Goal: Download file/media

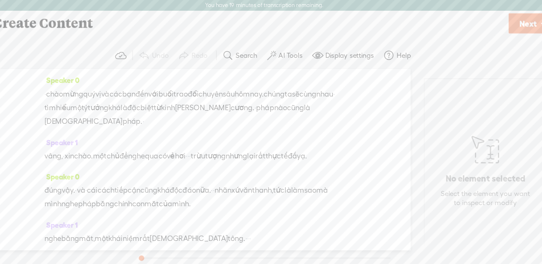
click at [89, 71] on span "Speaker 0" at bounding box center [89, 71] width 32 height 7
click at [180, 115] on span at bounding box center [171, 109] width 16 height 12
click at [162, 166] on div "Speaker 0 đúng vậy. · và · cái cách tiếp cận cũng khá độc đáo nữa. · · nhãn xứ …" at bounding box center [207, 173] width 268 height 43
click at [94, 68] on div "Speaker 0 · chào mừng quý vị và các bạn đến với buổi trao đổi chuyên sâu hôm na…" at bounding box center [207, 94] width 268 height 56
click at [88, 80] on div at bounding box center [89, 83] width 7 height 7
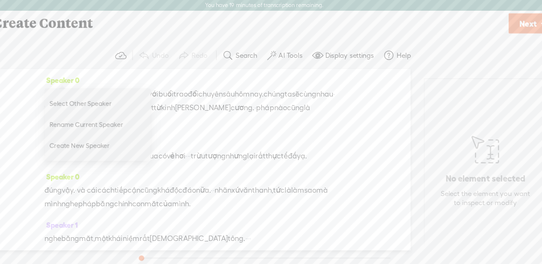
click at [109, 95] on span "Select Other Speaker" at bounding box center [114, 93] width 72 height 19
click at [351, 123] on div "Speaker 0 · chào mừng quý vị và các bạn đến với buổi trao đổi chuyên sâu hôm na…" at bounding box center [208, 143] width 392 height 163
click at [132, 113] on span "Rename Current Speaker" at bounding box center [119, 112] width 82 height 19
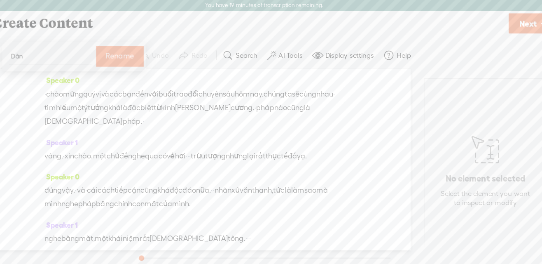
type input "Dẫn"
click at [130, 49] on label "Rename" at bounding box center [142, 50] width 26 height 17
click at [90, 124] on span "Speaker 1" at bounding box center [88, 127] width 30 height 7
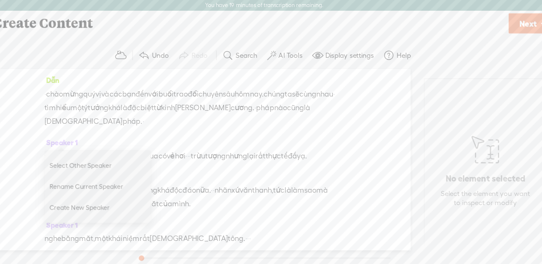
click at [98, 164] on span "Rename Current Speaker" at bounding box center [119, 168] width 82 height 19
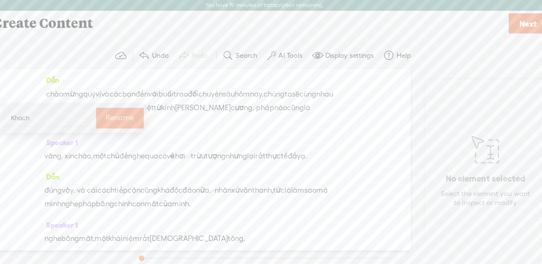
type input "Khách"
click at [0, 0] on body "You have 19 minutes of transcription remaining. Upgrade to increase your limit …" at bounding box center [271, 131] width 542 height 263
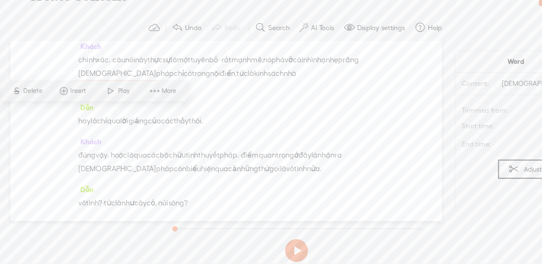
scroll to position [521, 0]
click at [357, 157] on div "Dẫn · chào mừng quý vị và các bạn đến với buổi trao đổi chuyên sâu hôm nay. chú…" at bounding box center [208, 143] width 392 height 163
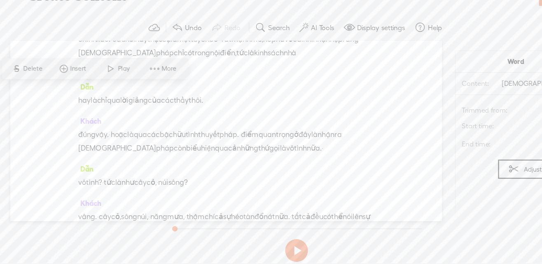
scroll to position [541, 0]
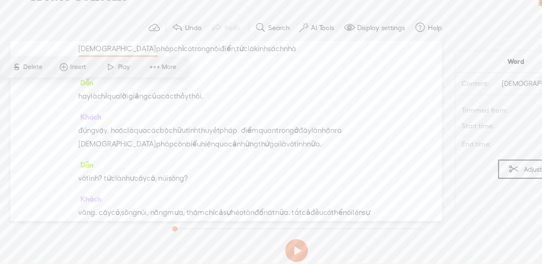
click at [359, 129] on div "Dẫn · chào mừng quý vị và các bạn đến với buổi trao đổi chuyên sâu hôm nay. chú…" at bounding box center [208, 143] width 392 height 163
click at [260, 63] on span "phá" at bounding box center [255, 56] width 12 height 12
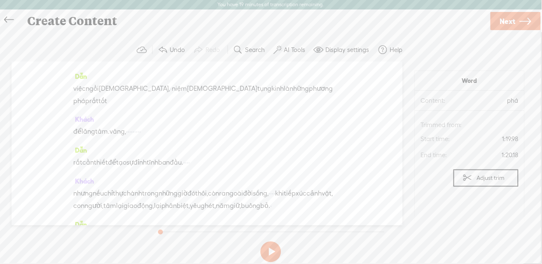
scroll to position [0, 0]
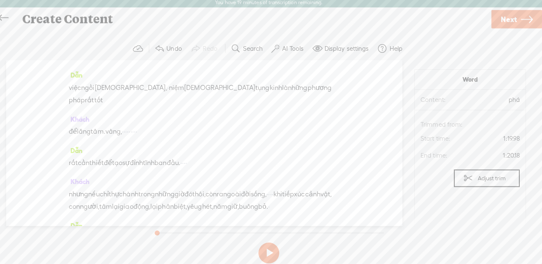
click at [512, 19] on span "Next" at bounding box center [509, 21] width 16 height 21
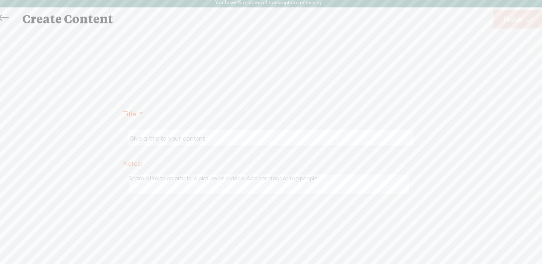
click at [158, 138] on input "text" at bounding box center [272, 139] width 282 height 16
type input "[PERSON_NAME]"
click at [513, 26] on span "Finish" at bounding box center [512, 21] width 19 height 21
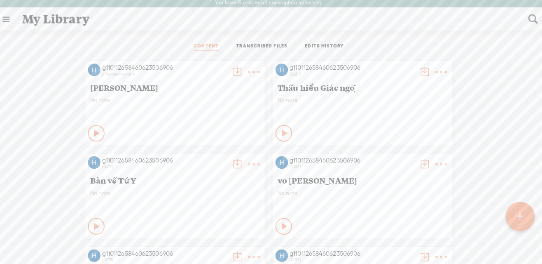
click at [99, 133] on icon at bounding box center [102, 133] width 8 height 8
click at [99, 133] on icon at bounding box center [101, 133] width 8 height 8
click at [236, 69] on t at bounding box center [240, 73] width 12 height 12
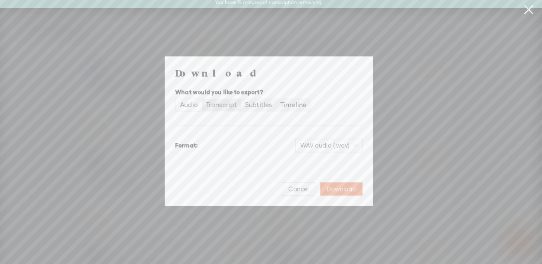
click at [224, 103] on div "Transcript" at bounding box center [224, 106] width 30 height 12
click at [205, 100] on input "Transcript" at bounding box center [205, 100] width 0 height 0
click at [355, 148] on span "Plain text (.txt)" at bounding box center [335, 146] width 47 height 12
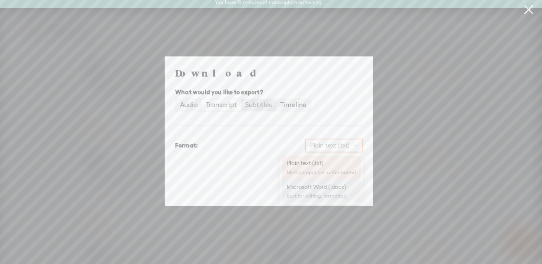
click at [263, 108] on div "Subtitles" at bounding box center [261, 106] width 26 height 12
click at [244, 100] on input "Subtitles" at bounding box center [244, 100] width 0 height 0
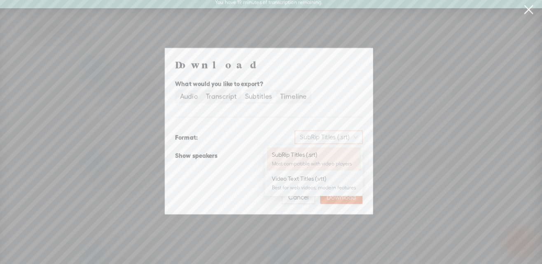
click at [330, 137] on span "SubRip Titles (.srt)" at bounding box center [330, 137] width 57 height 12
click at [291, 98] on div "Timeline" at bounding box center [295, 98] width 26 height 12
click at [278, 92] on input "Timeline" at bounding box center [278, 92] width 0 height 0
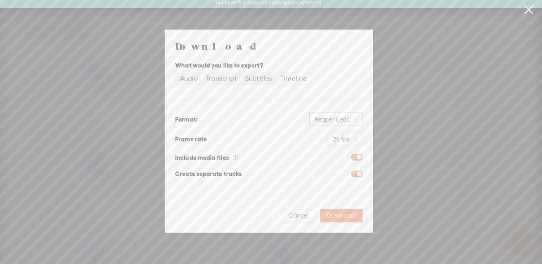
click at [356, 120] on span "Reaper (.edl)" at bounding box center [337, 120] width 43 height 12
click at [222, 78] on div "Transcript" at bounding box center [224, 80] width 30 height 12
click at [205, 74] on input "Transcript" at bounding box center [205, 74] width 0 height 0
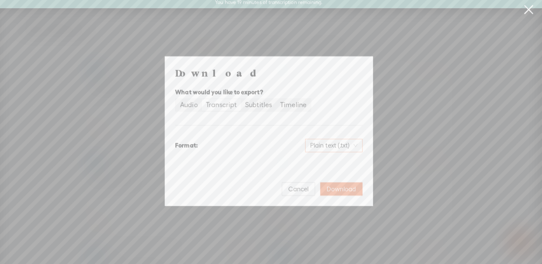
click at [340, 145] on span "Plain text (.txt)" at bounding box center [335, 146] width 47 height 12
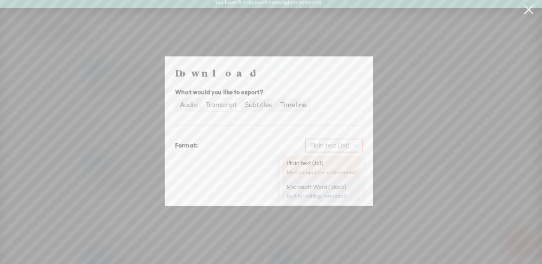
click at [304, 184] on div "Microsoft Word (.docx)" at bounding box center [323, 187] width 68 height 8
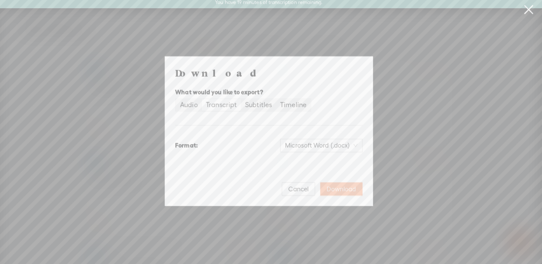
click at [337, 190] on span "Download" at bounding box center [342, 189] width 29 height 8
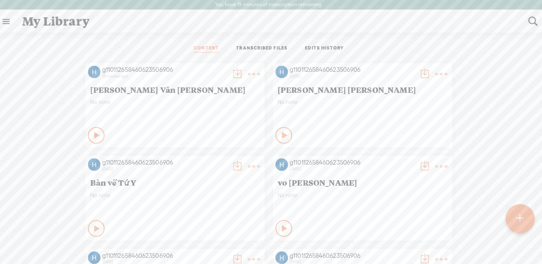
click at [242, 71] on t at bounding box center [240, 73] width 12 height 12
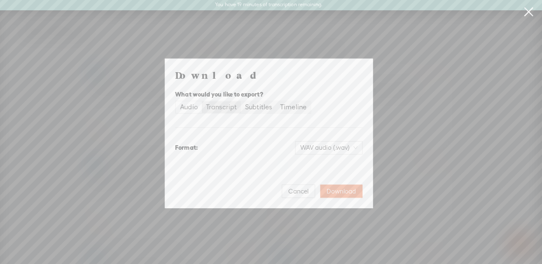
click at [225, 110] on div "Transcript" at bounding box center [224, 106] width 30 height 12
click at [205, 100] on input "Transcript" at bounding box center [205, 100] width 0 height 0
click at [354, 150] on span "Plain text (.txt)" at bounding box center [335, 146] width 47 height 12
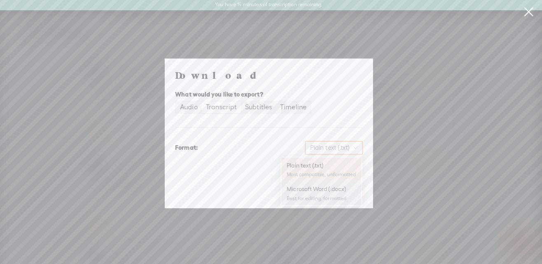
click at [309, 188] on div "Microsoft Word (.docx)" at bounding box center [323, 187] width 68 height 8
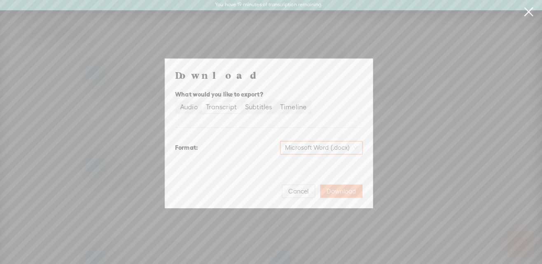
click at [349, 190] on span "Download" at bounding box center [342, 189] width 29 height 8
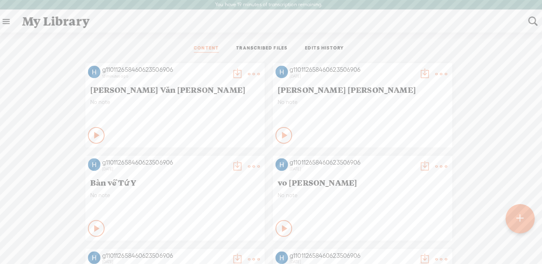
click at [235, 71] on t at bounding box center [240, 73] width 12 height 12
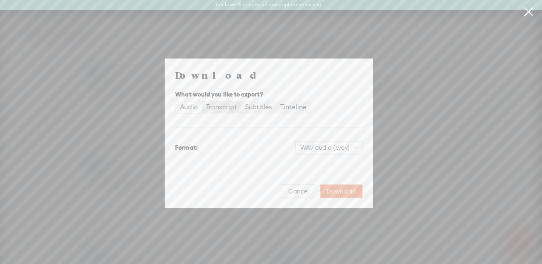
click at [230, 107] on div "Transcript" at bounding box center [224, 106] width 30 height 12
click at [205, 100] on input "Transcript" at bounding box center [205, 100] width 0 height 0
click at [334, 187] on span "Download" at bounding box center [342, 189] width 29 height 8
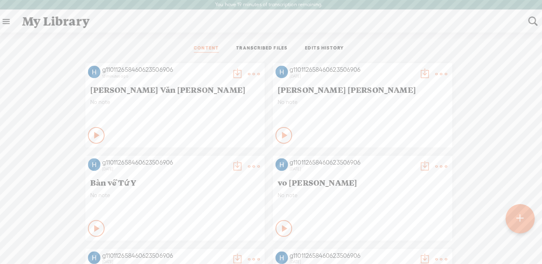
click at [348, 95] on div "g110112658460623506906 7 days ago Thấu hiểu Giác ngộ No note Play Content" at bounding box center [363, 103] width 177 height 83
click at [383, 56] on div "CONTENT TRANSCRIBED FILES EDITS HISTORY" at bounding box center [271, 48] width 530 height 20
click at [252, 74] on t at bounding box center [257, 73] width 12 height 12
click at [211, 155] on link "Download as..." at bounding box center [216, 157] width 82 height 19
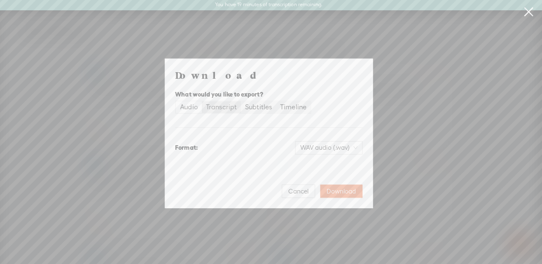
click at [225, 106] on div "Transcript" at bounding box center [224, 106] width 30 height 12
click at [205, 100] on input "Transcript" at bounding box center [205, 100] width 0 height 0
click at [63, 83] on div "Download What would you like to export? Audio Transcript Subtitles Timeline For…" at bounding box center [271, 131] width 542 height 263
click at [295, 189] on span "Cancel" at bounding box center [301, 189] width 20 height 8
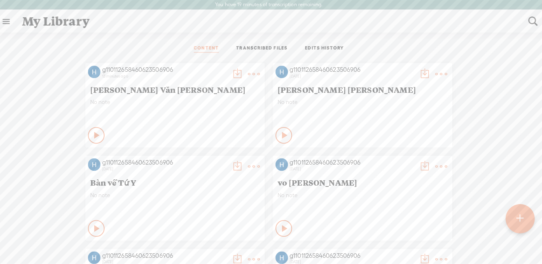
click at [154, 90] on span "[PERSON_NAME]" at bounding box center [178, 88] width 168 height 10
click at [251, 75] on t at bounding box center [257, 73] width 12 height 12
click at [197, 105] on link "Edit" at bounding box center [216, 100] width 82 height 19
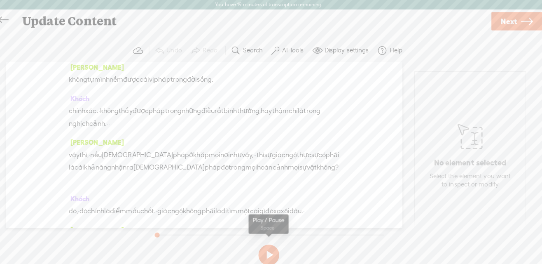
scroll to position [204, 0]
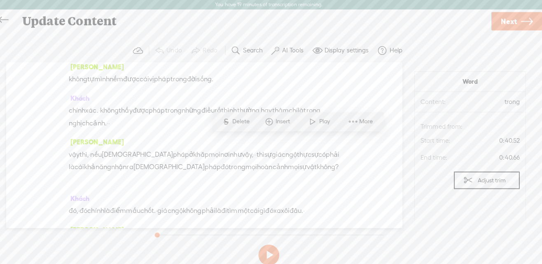
click at [356, 119] on span at bounding box center [354, 120] width 12 height 15
click at [402, 186] on span "Download selection" at bounding box center [417, 187] width 85 height 19
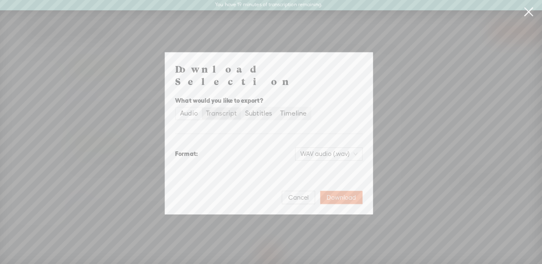
click at [224, 106] on div "Transcript" at bounding box center [224, 112] width 30 height 12
click at [205, 106] on input "Transcript" at bounding box center [205, 106] width 0 height 0
click at [266, 106] on div "Subtitles" at bounding box center [261, 112] width 26 height 12
click at [244, 106] on input "Subtitles" at bounding box center [244, 106] width 0 height 0
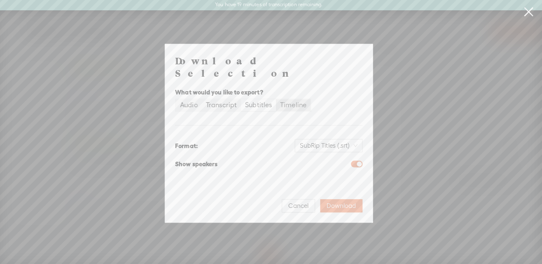
click at [299, 98] on div "Timeline" at bounding box center [295, 104] width 26 height 12
click at [278, 98] on input "Timeline" at bounding box center [278, 98] width 0 height 0
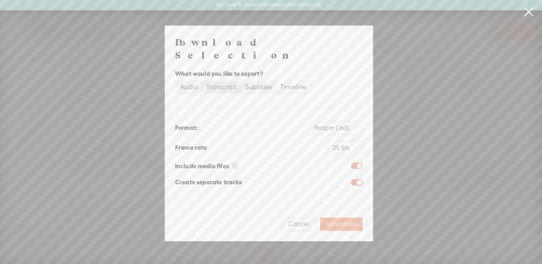
click at [227, 80] on div "Transcript" at bounding box center [224, 86] width 30 height 12
click at [205, 80] on input "Transcript" at bounding box center [205, 80] width 0 height 0
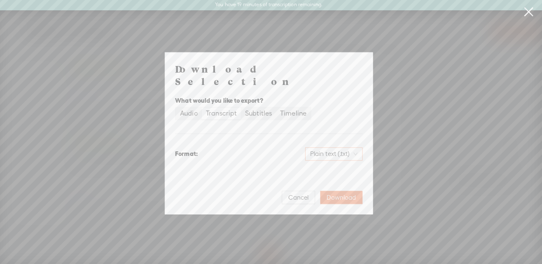
click at [359, 145] on div "Plain text (.txt)" at bounding box center [335, 151] width 57 height 13
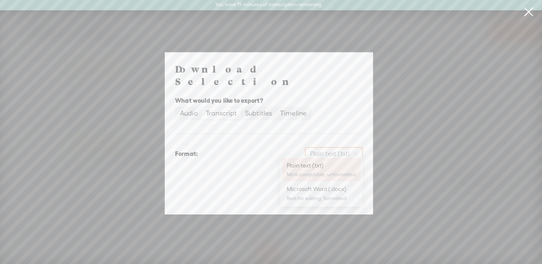
click at [263, 167] on div "Download Selection What would you like to export? Audio Transcript Subtitles Ti…" at bounding box center [270, 132] width 185 height 140
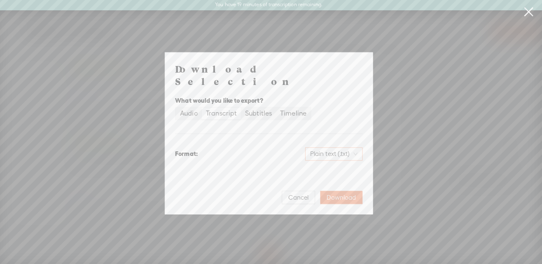
click at [350, 146] on span "Plain text (.txt)" at bounding box center [335, 152] width 47 height 12
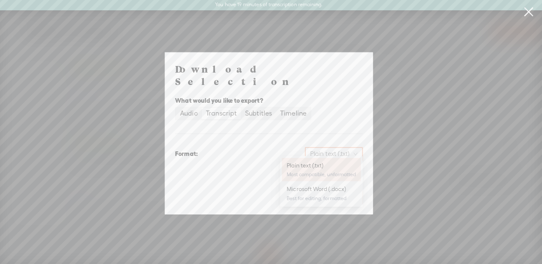
click at [325, 185] on div "Microsoft Word (.docx)" at bounding box center [323, 187] width 68 height 8
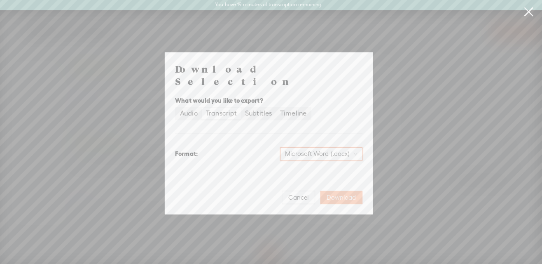
click at [341, 191] on span "Download" at bounding box center [342, 195] width 29 height 8
